Goal: Entertainment & Leisure: Consume media (video, audio)

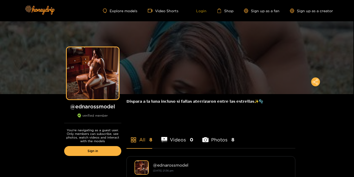
click at [202, 10] on link "Login" at bounding box center [198, 10] width 18 height 5
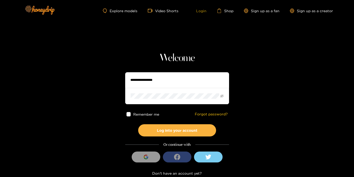
type input "**********"
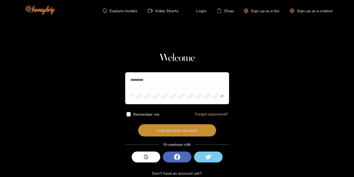
click at [180, 128] on button "Log into your account" at bounding box center [177, 130] width 78 height 12
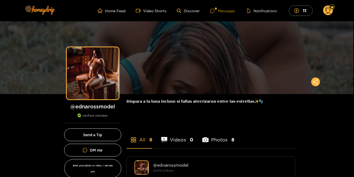
click at [221, 10] on div "Messages" at bounding box center [222, 11] width 25 height 6
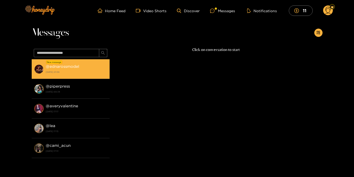
click at [84, 67] on div "@ ednarossmodel 20 September 2025 23:56" at bounding box center [76, 69] width 61 height 12
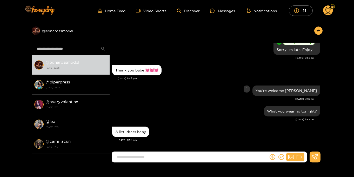
scroll to position [468, 0]
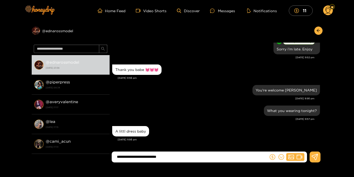
type input "**********"
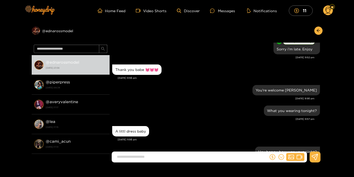
scroll to position [489, 0]
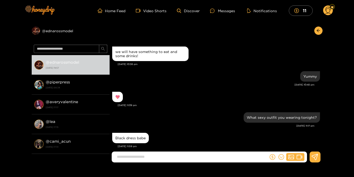
scroll to position [468, 0]
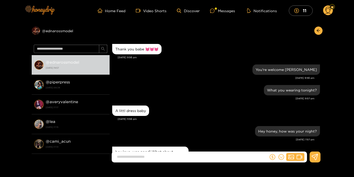
scroll to position [493, 0]
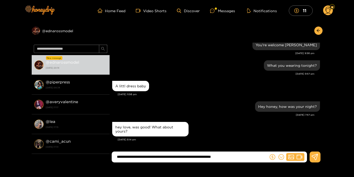
type input "**********"
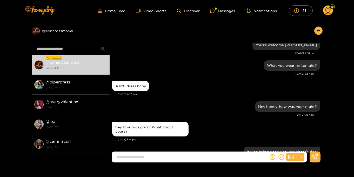
scroll to position [517, 0]
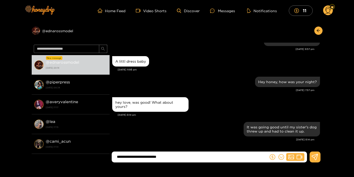
type input "**********"
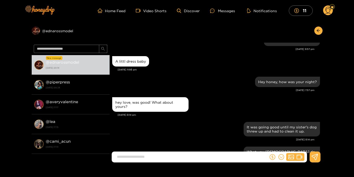
scroll to position [538, 0]
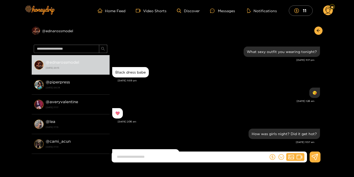
scroll to position [472, 0]
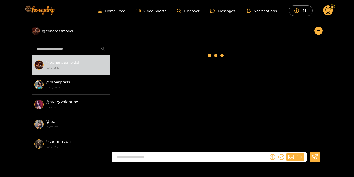
scroll to position [472, 0]
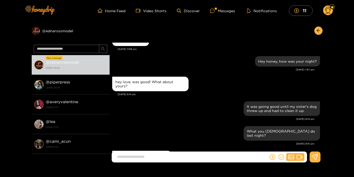
scroll to position [493, 0]
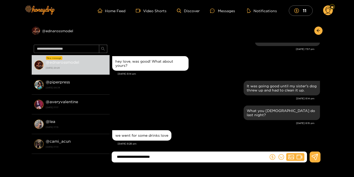
type input "**********"
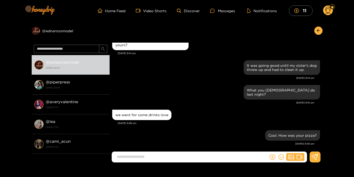
scroll to position [1, 0]
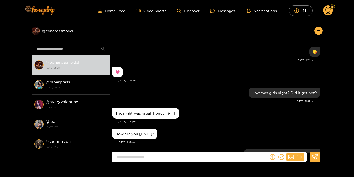
scroll to position [472, 0]
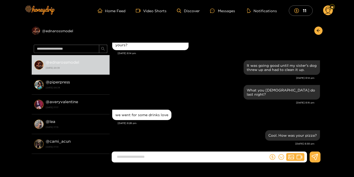
scroll to position [1, 0]
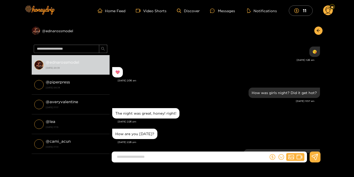
scroll to position [472, 0]
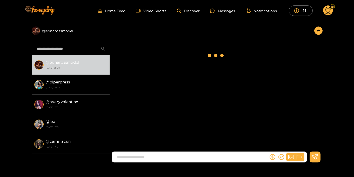
scroll to position [472, 0]
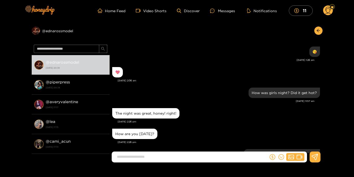
scroll to position [472, 0]
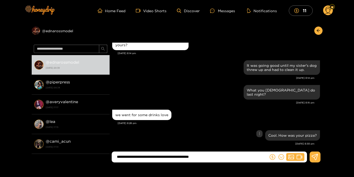
type input "**********"
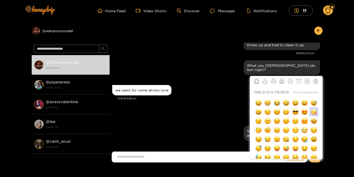
click at [312, 112] on img "button" at bounding box center [313, 111] width 6 height 6
type input "**"
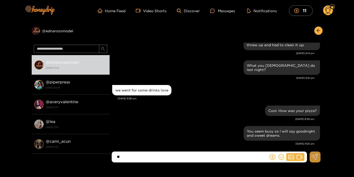
click at [314, 158] on icon at bounding box center [314, 157] width 6 height 6
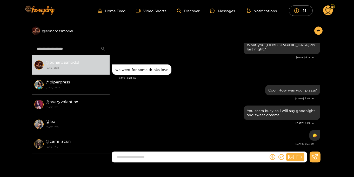
click at [328, 11] on circle at bounding box center [328, 10] width 10 height 10
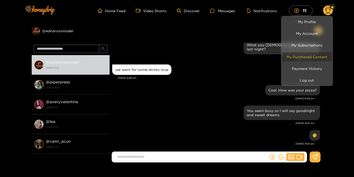
click at [315, 56] on link "My Purchased Content" at bounding box center [306, 56] width 49 height 9
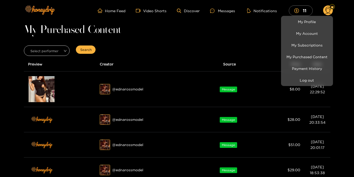
click at [197, 39] on div at bounding box center [177, 88] width 354 height 177
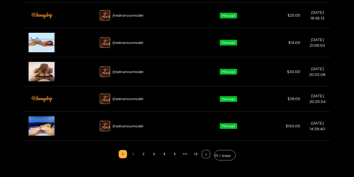
scroll to position [224, 0]
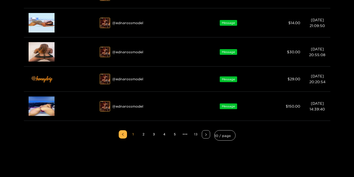
click at [195, 135] on link "13" at bounding box center [196, 134] width 8 height 8
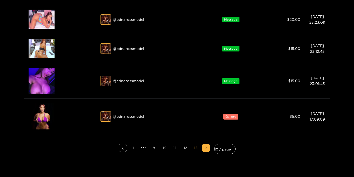
scroll to position [138, 0]
click at [176, 149] on link "11" at bounding box center [175, 147] width 8 height 8
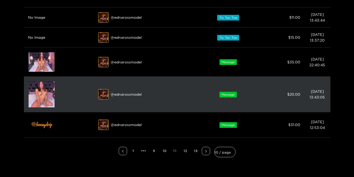
scroll to position [220, 0]
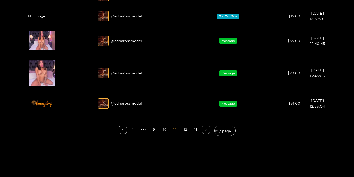
click at [166, 131] on link "10" at bounding box center [164, 130] width 8 height 8
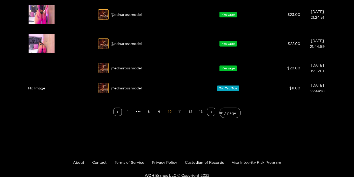
scroll to position [236, 0]
click at [160, 115] on link "9" at bounding box center [159, 111] width 8 height 8
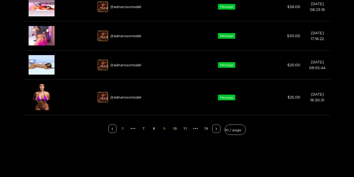
scroll to position [276, 0]
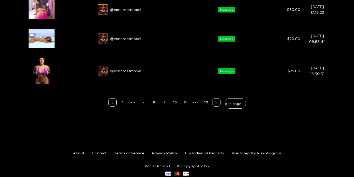
click at [183, 102] on link "11" at bounding box center [185, 102] width 8 height 8
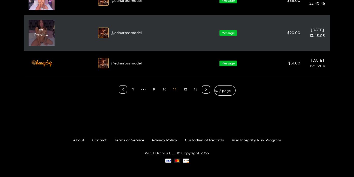
scroll to position [262, 0]
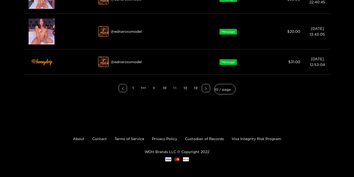
click at [155, 89] on link "9" at bounding box center [154, 88] width 8 height 8
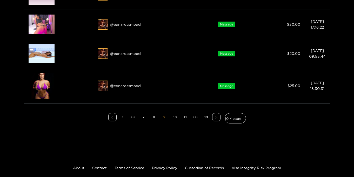
click at [154, 117] on link "8" at bounding box center [154, 117] width 8 height 8
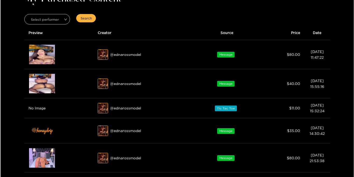
scroll to position [31, 0]
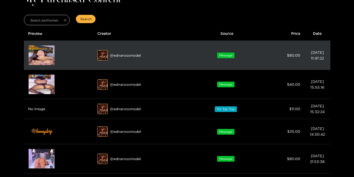
click at [36, 55] on img at bounding box center [42, 54] width 26 height 19
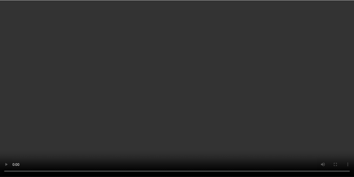
scroll to position [0, 0]
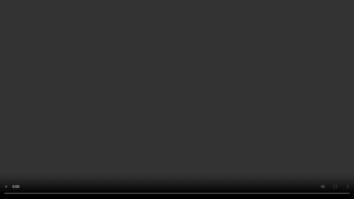
click at [303, 101] on video "Your browser does not support the video tag." at bounding box center [177, 99] width 354 height 199
click at [309, 79] on video "Your browser does not support the video tag." at bounding box center [177, 99] width 354 height 199
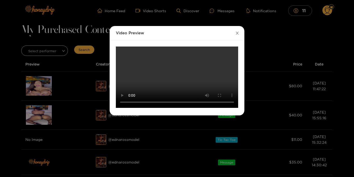
click at [238, 33] on icon "close" at bounding box center [238, 33] width 4 height 4
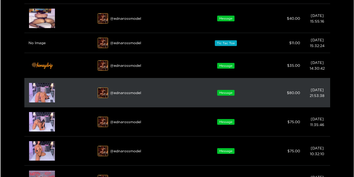
scroll to position [99, 0]
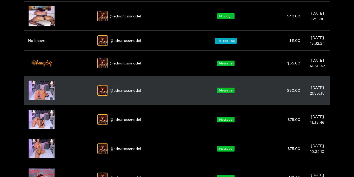
click at [39, 97] on img at bounding box center [42, 89] width 26 height 19
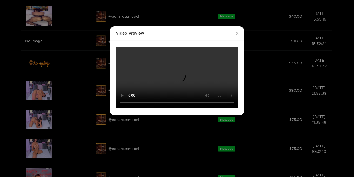
scroll to position [0, 0]
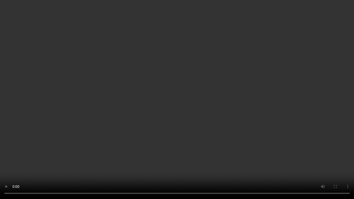
click at [246, 105] on video "Your browser does not support the video tag." at bounding box center [177, 99] width 354 height 199
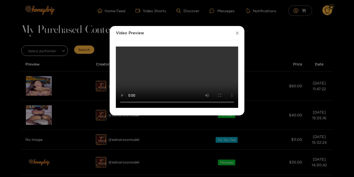
click at [237, 33] on icon "close" at bounding box center [238, 33] width 4 height 4
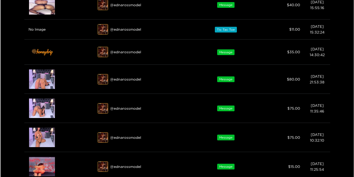
scroll to position [125, 0]
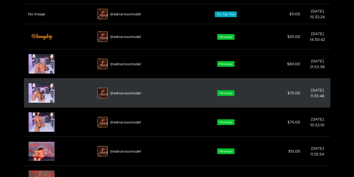
click at [41, 93] on img at bounding box center [42, 92] width 26 height 19
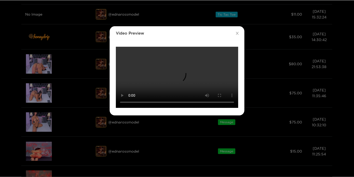
scroll to position [0, 0]
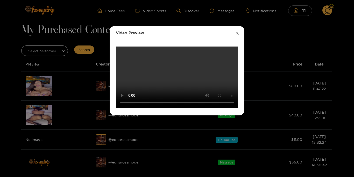
click at [238, 33] on icon "close" at bounding box center [237, 33] width 3 height 3
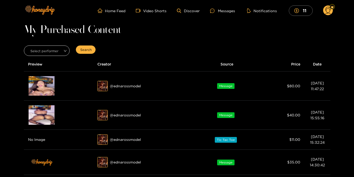
click at [328, 13] on circle at bounding box center [328, 10] width 10 height 10
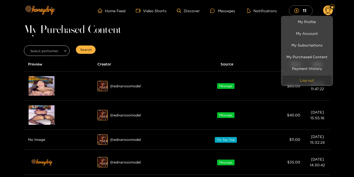
click at [303, 80] on button "Log out" at bounding box center [306, 80] width 49 height 9
